Goal: Task Accomplishment & Management: Use online tool/utility

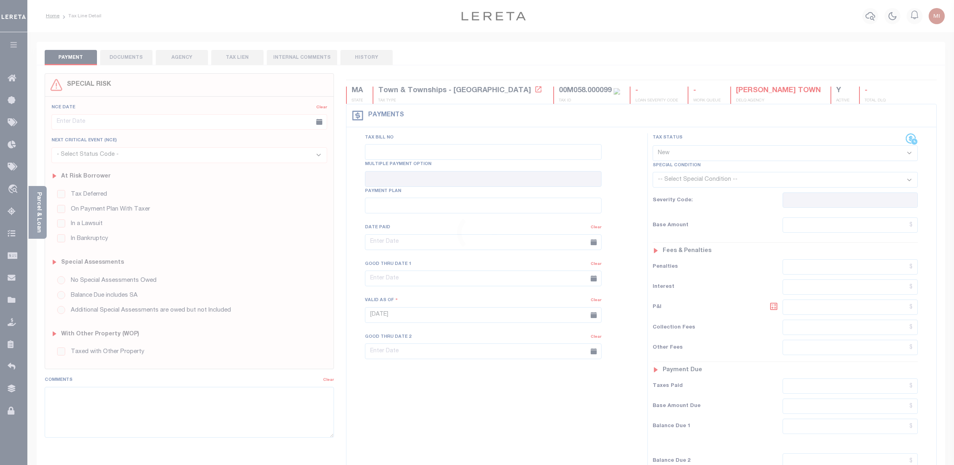
select select "NW2"
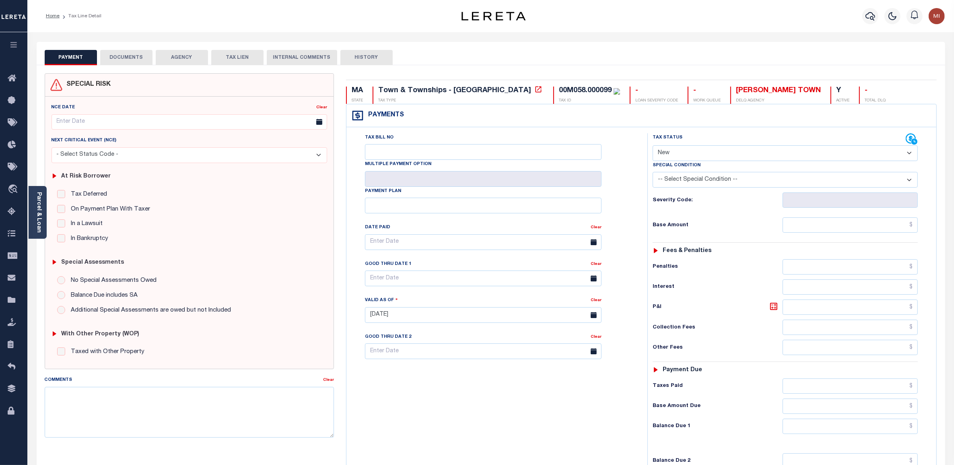
click at [128, 53] on button "DOCUMENTS" at bounding box center [126, 57] width 52 height 15
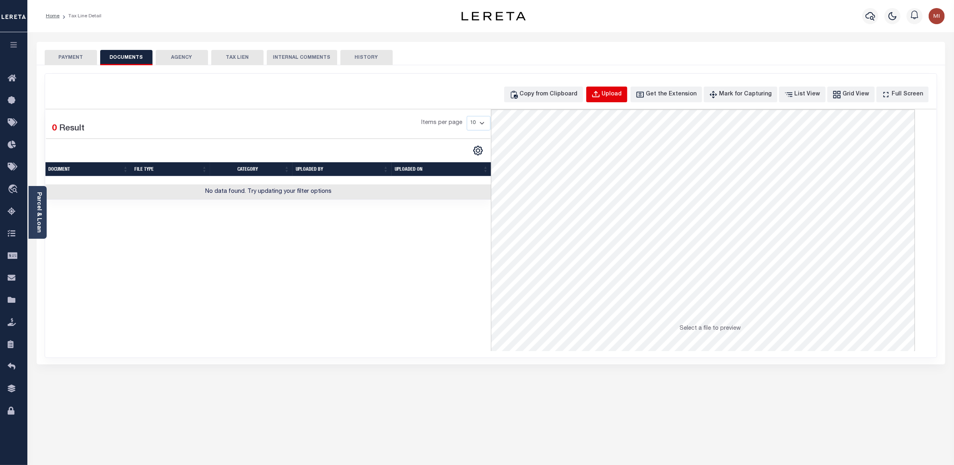
click at [619, 97] on div "Upload" at bounding box center [612, 94] width 20 height 9
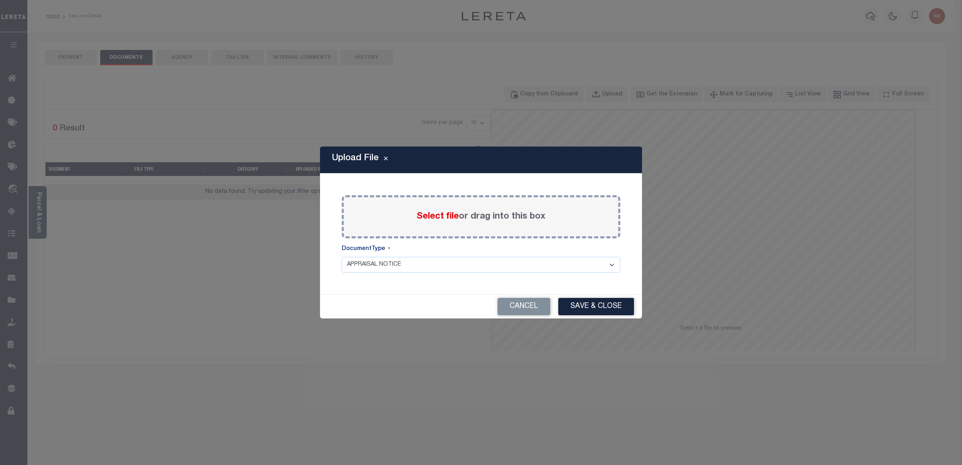
click at [443, 214] on span "Select file" at bounding box center [438, 216] width 42 height 9
click at [0, 0] on input "Select file or drag into this box" at bounding box center [0, 0] width 0 height 0
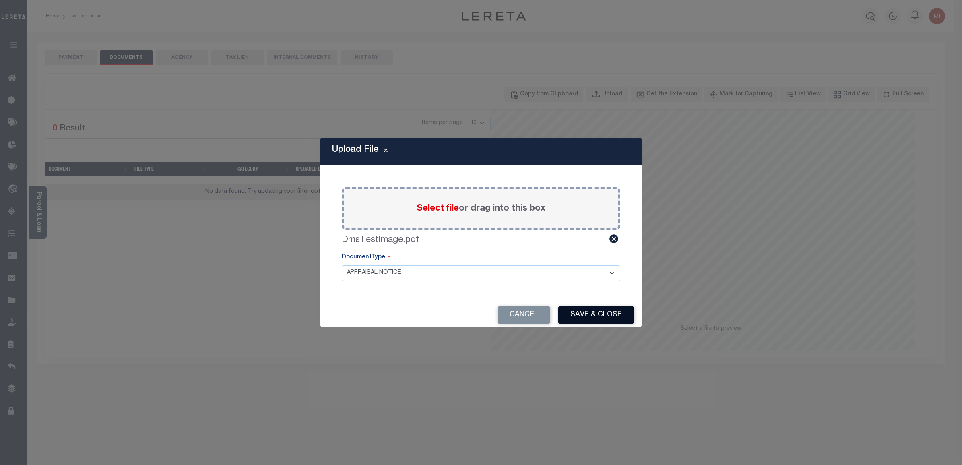
click at [612, 309] on button "Save & Close" at bounding box center [596, 314] width 76 height 17
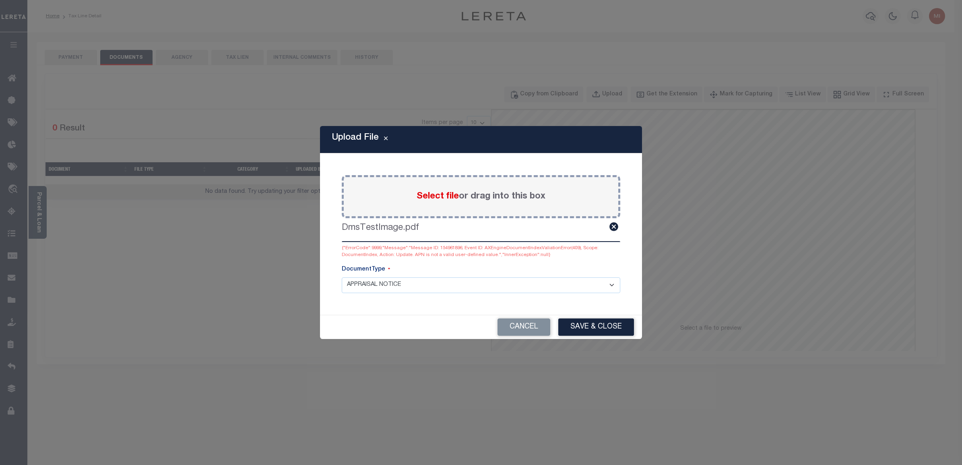
click at [451, 290] on select "APPRAISAL NOTICE ATTORNEY NOTICE CURRENT BILLS DELINQUENT BILLS FORFEITURE NOTI…" at bounding box center [481, 285] width 279 height 16
click at [526, 323] on button "Cancel" at bounding box center [523, 326] width 53 height 17
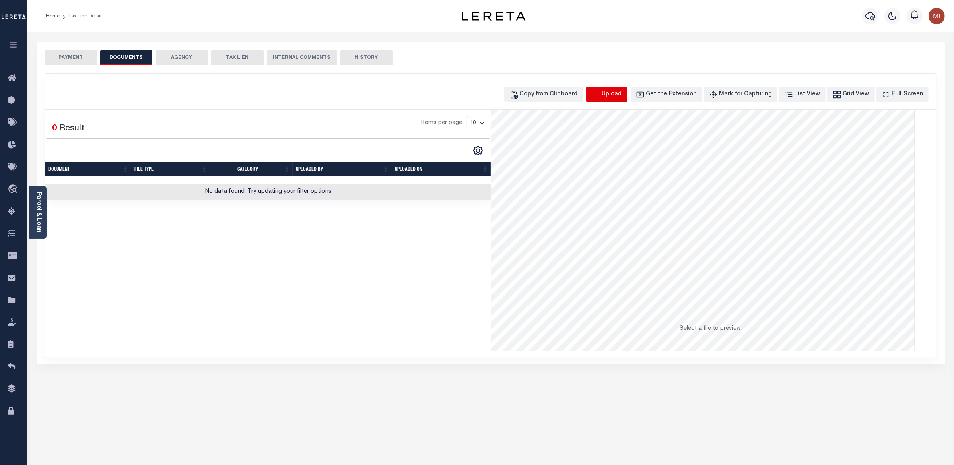
click at [599, 95] on icon "button" at bounding box center [595, 94] width 7 height 6
select select "APN"
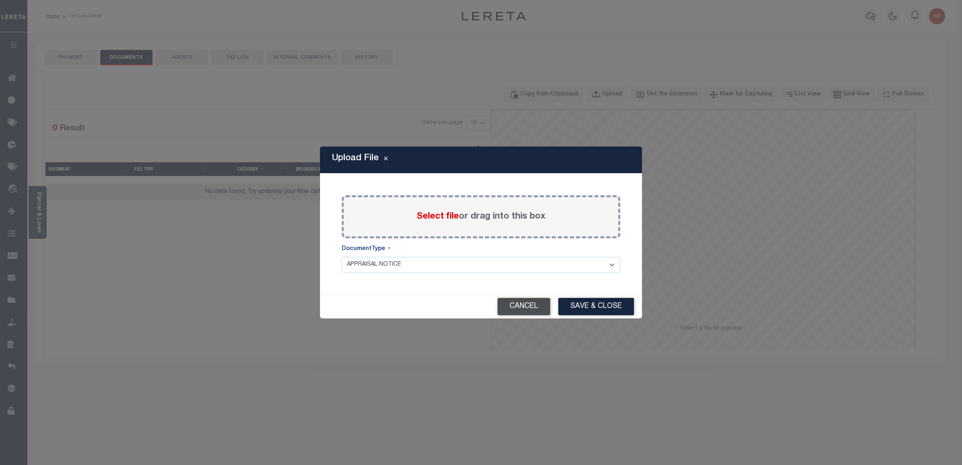
click at [534, 307] on button "Cancel" at bounding box center [523, 306] width 53 height 17
